Goal: Information Seeking & Learning: Learn about a topic

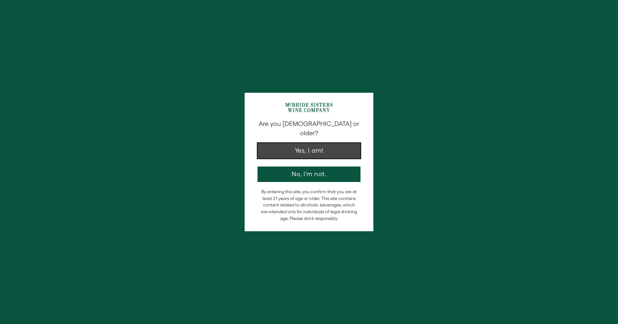
click at [328, 143] on button "Yes, I am!" at bounding box center [309, 150] width 103 height 15
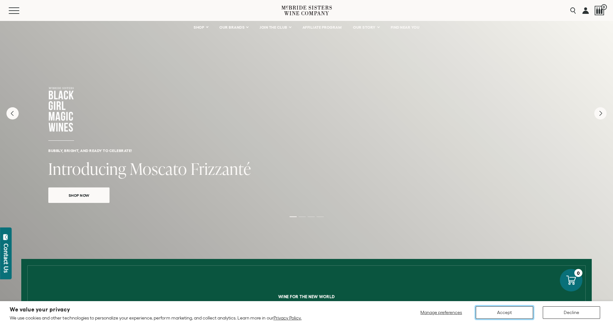
click at [490, 311] on button "Accept" at bounding box center [504, 312] width 57 height 13
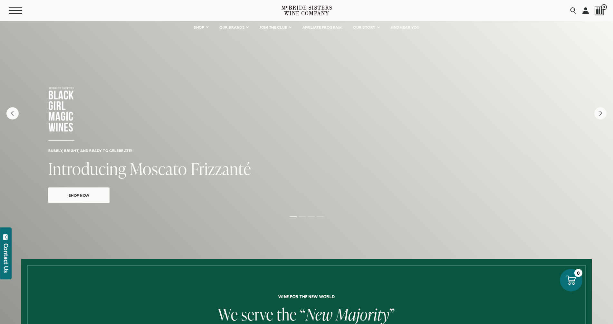
click at [13, 11] on button "Menu" at bounding box center [20, 10] width 23 height 6
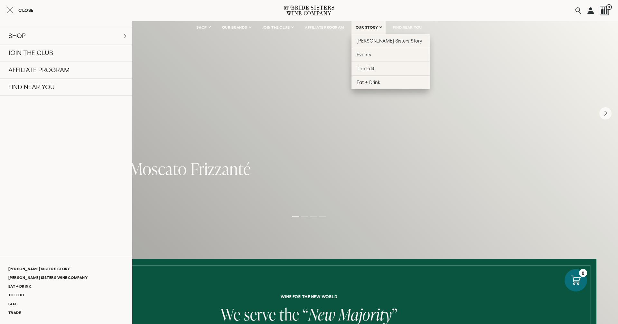
click at [362, 32] on link "OUR STORY" at bounding box center [369, 27] width 34 height 13
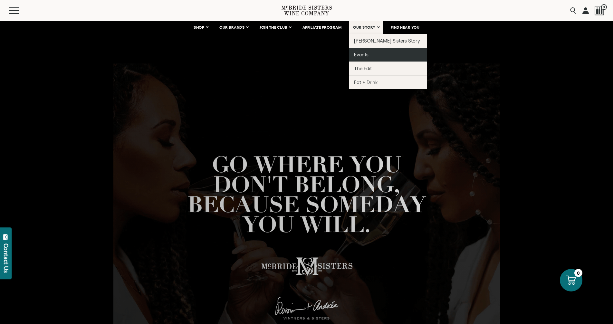
click at [368, 53] on span "Events" at bounding box center [361, 54] width 14 height 5
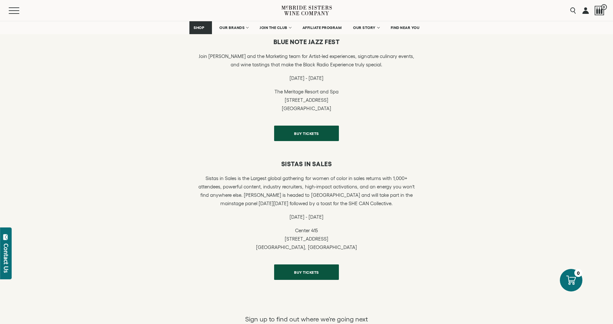
scroll to position [161, 0]
